Goal: Contribute content: Contribute content

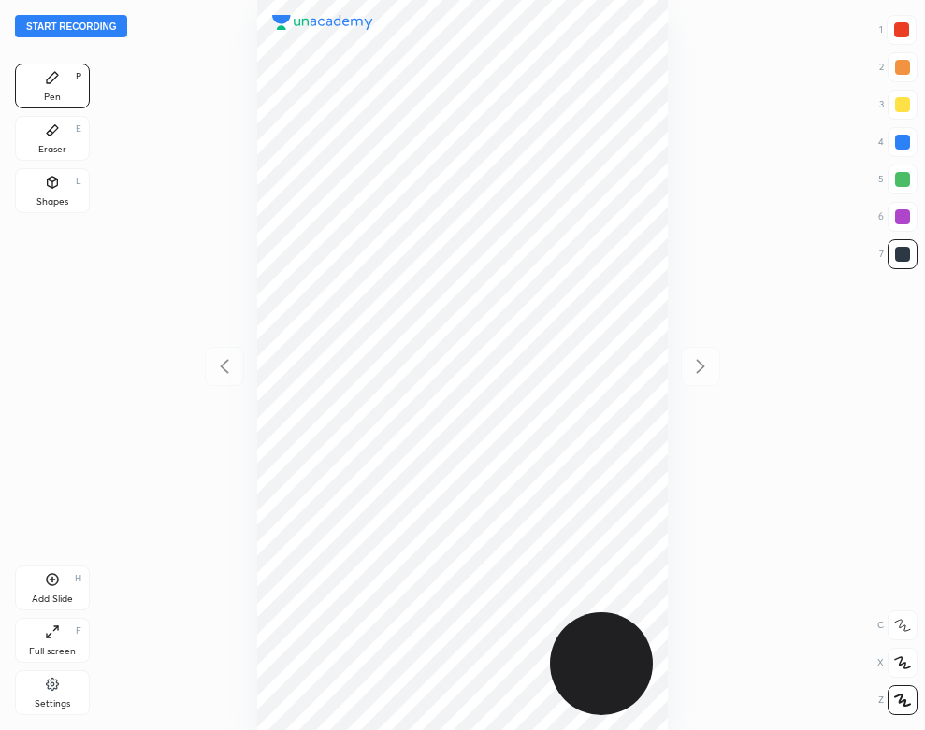
scroll to position [730, 626]
click at [52, 690] on icon at bounding box center [52, 684] width 12 height 12
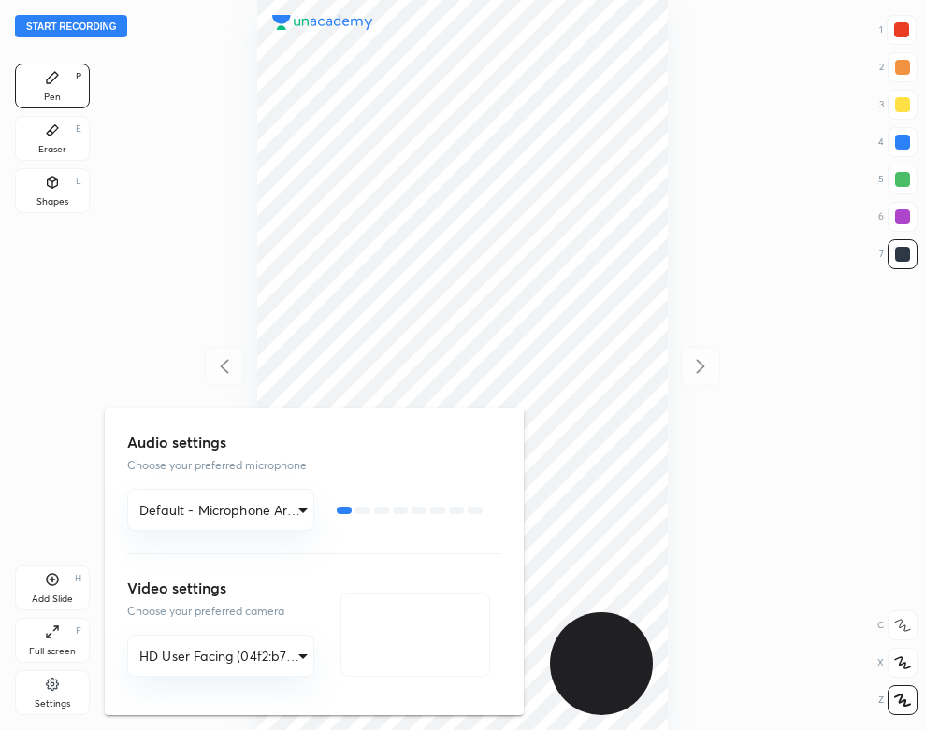
click at [31, 398] on div at bounding box center [462, 365] width 925 height 730
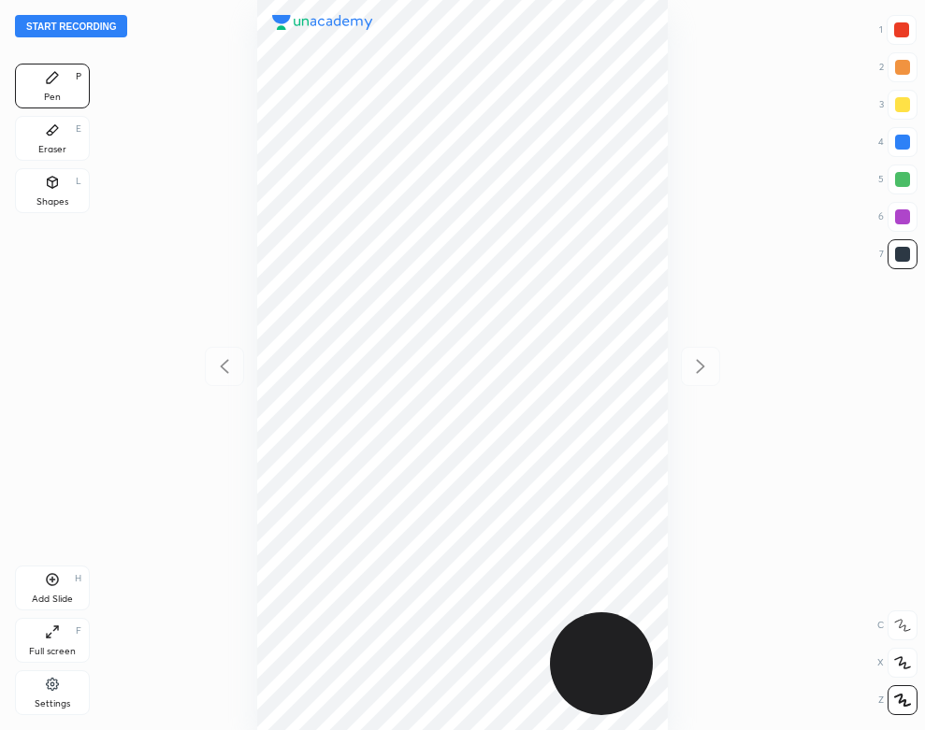
click at [90, 23] on button "Start recording" at bounding box center [71, 26] width 112 height 22
click at [75, 591] on div "Add Slide H" at bounding box center [52, 588] width 75 height 45
click at [669, 589] on div "02 : 37" at bounding box center [463, 365] width 626 height 730
click at [76, 588] on div "Add Slide H" at bounding box center [52, 588] width 75 height 45
click at [73, 189] on div "Shapes L" at bounding box center [52, 190] width 75 height 45
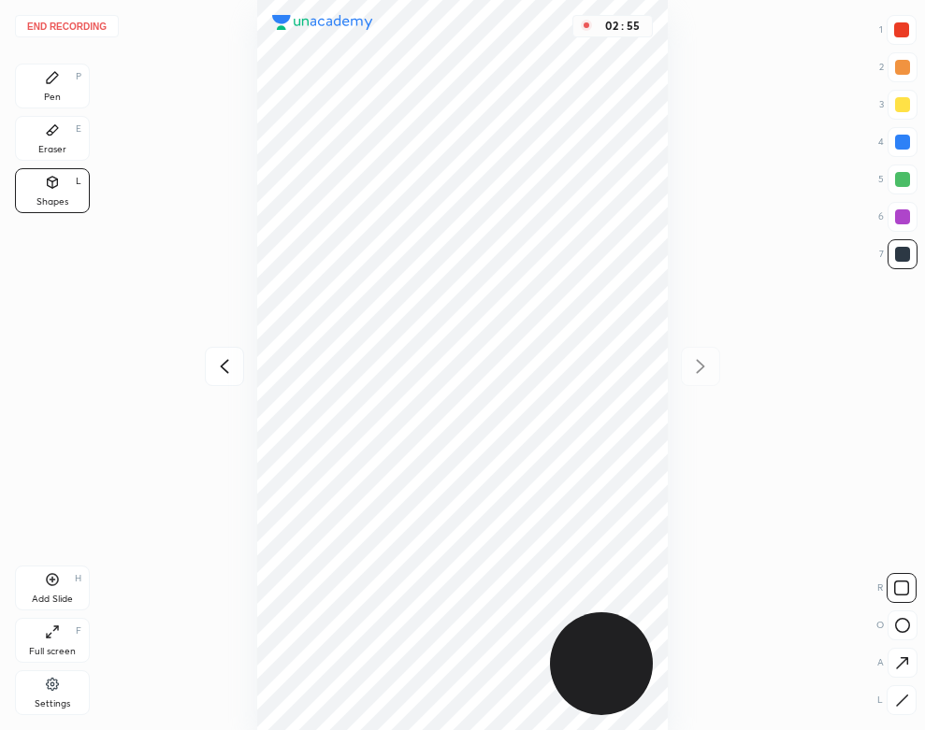
click at [55, 93] on div "Pen" at bounding box center [52, 97] width 17 height 9
click at [53, 180] on icon at bounding box center [53, 181] width 10 height 3
click at [83, 589] on div "Add Slide H" at bounding box center [52, 588] width 75 height 45
click at [60, 88] on div "Pen P" at bounding box center [52, 86] width 75 height 45
click at [92, 23] on button "End recording" at bounding box center [67, 26] width 104 height 22
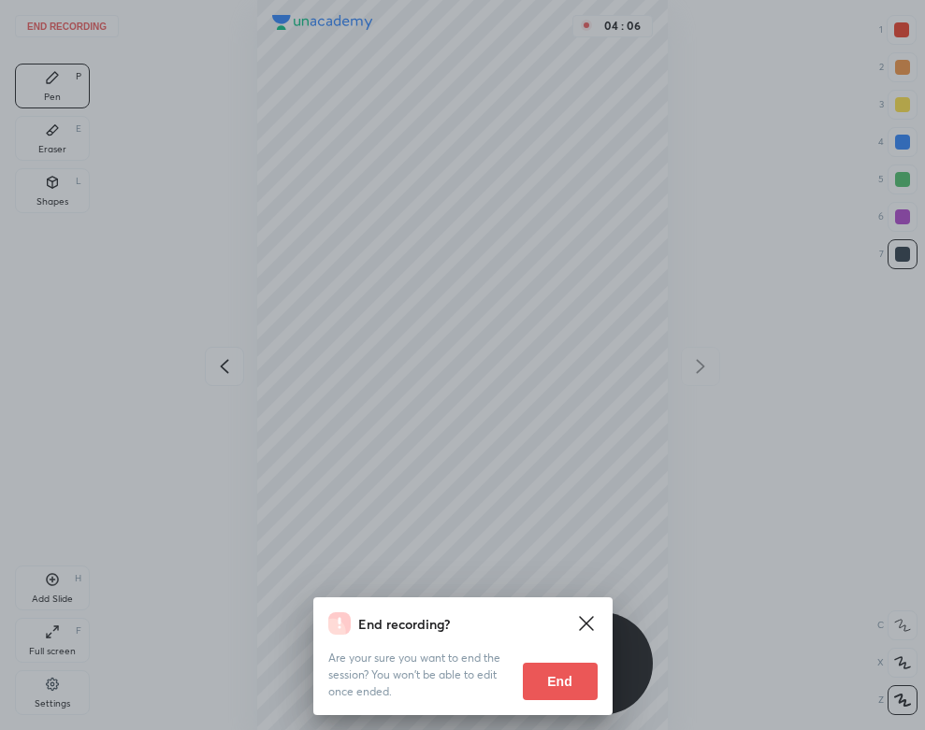
click at [583, 688] on button "End" at bounding box center [560, 681] width 75 height 37
